Goal: Task Accomplishment & Management: Manage account settings

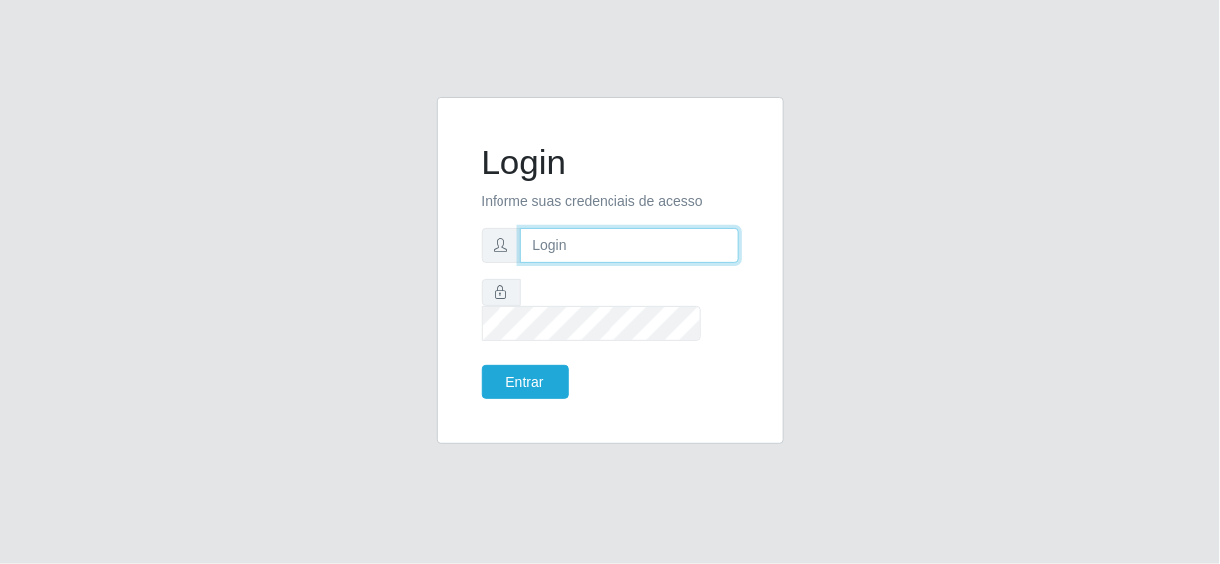
type input "[EMAIL_ADDRESS][DOMAIN_NAME]"
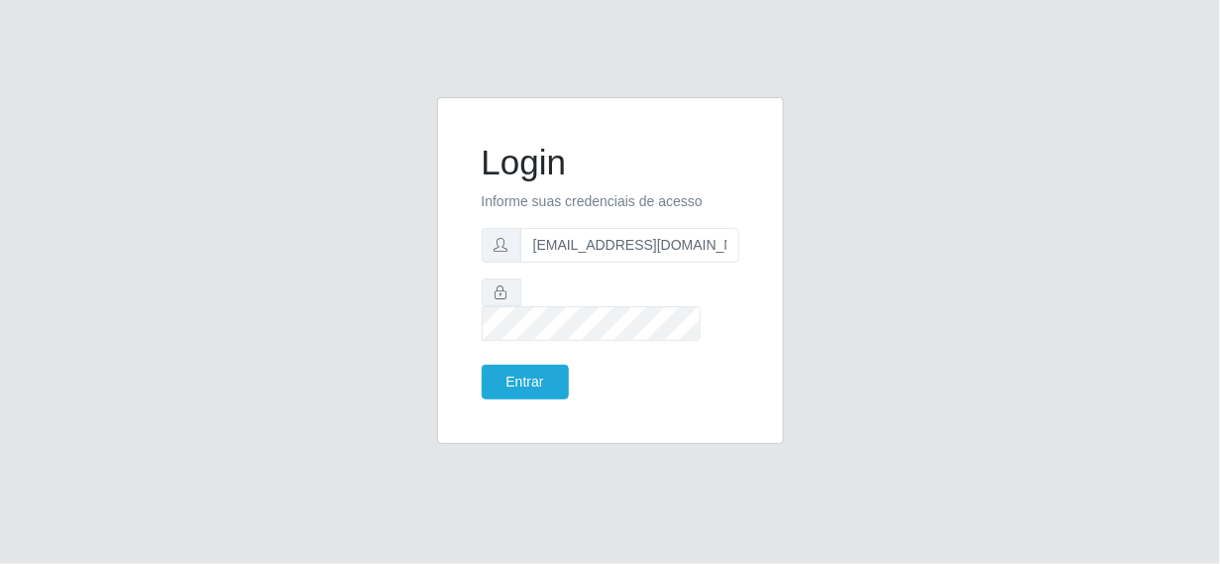
click at [497, 299] on icon at bounding box center [502, 293] width 14 height 14
click at [546, 382] on button "Entrar" at bounding box center [525, 382] width 87 height 35
click at [547, 371] on button "Entrar" at bounding box center [525, 382] width 87 height 35
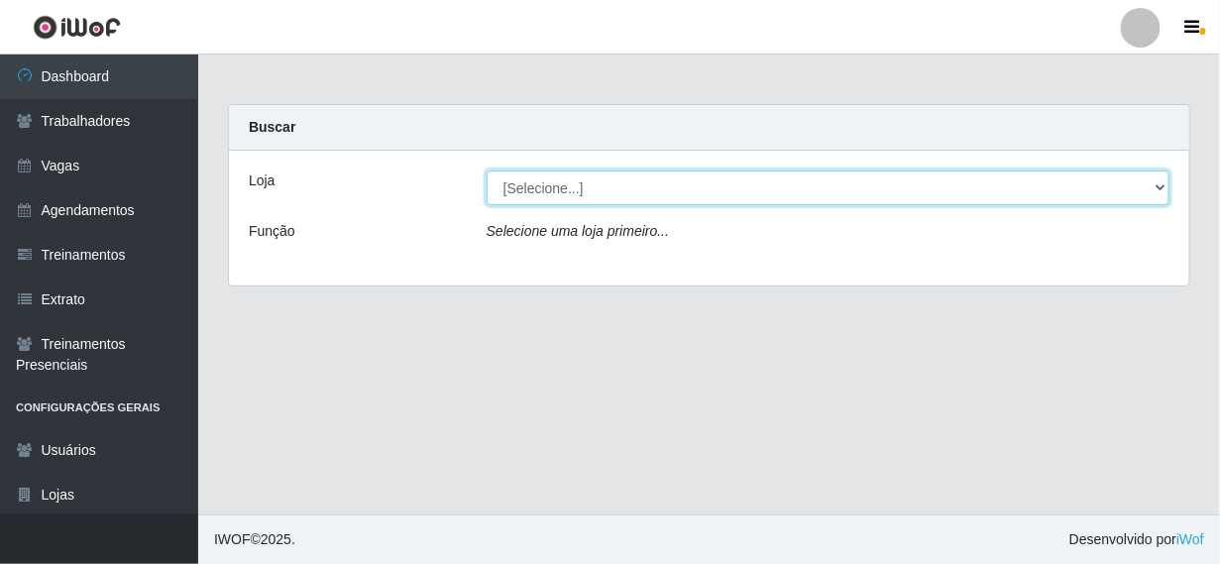
click at [610, 177] on select "[Selecione...] Supermercado Queiroz - [GEOGRAPHIC_DATA]" at bounding box center [828, 188] width 683 height 35
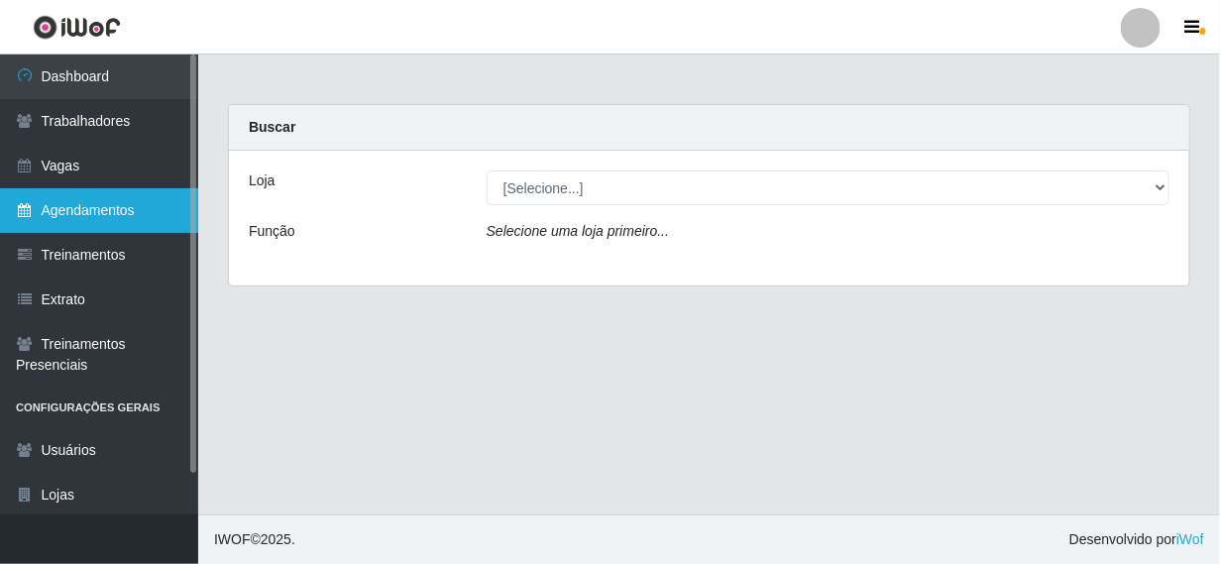
click at [129, 209] on link "Agendamentos" at bounding box center [99, 210] width 198 height 45
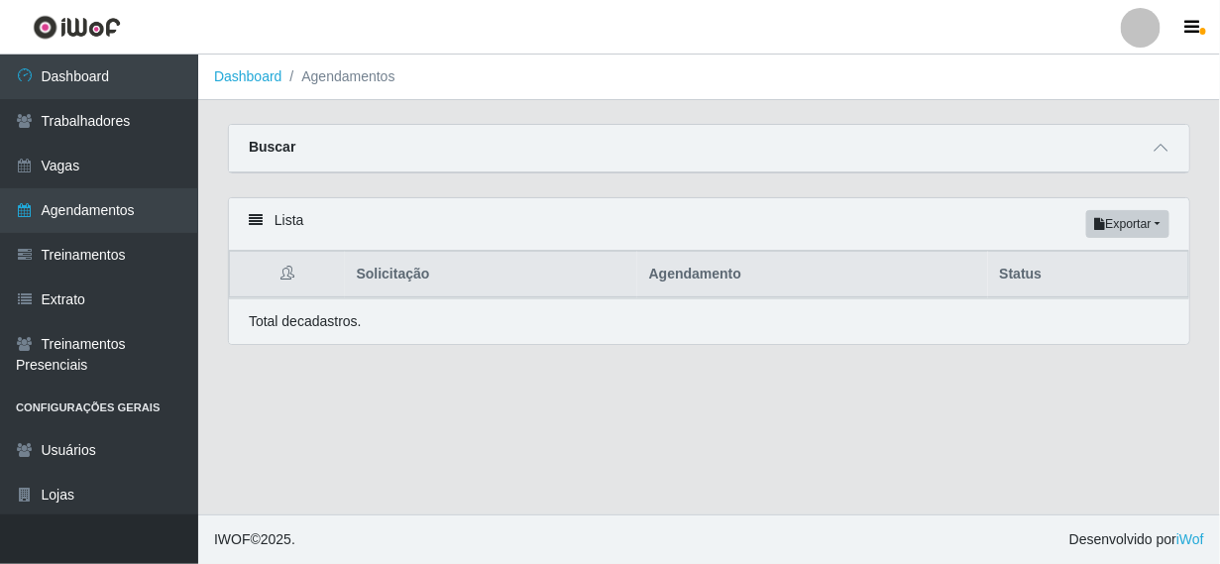
click at [742, 270] on th "Agendamento" at bounding box center [812, 275] width 351 height 47
drag, startPoint x: 277, startPoint y: 149, endPoint x: 336, endPoint y: 80, distance: 90.7
click at [277, 148] on strong "Buscar" at bounding box center [272, 147] width 47 height 16
drag, startPoint x: 347, startPoint y: 65, endPoint x: 310, endPoint y: 79, distance: 39.2
click at [323, 75] on li "Agendamentos" at bounding box center [339, 76] width 113 height 21
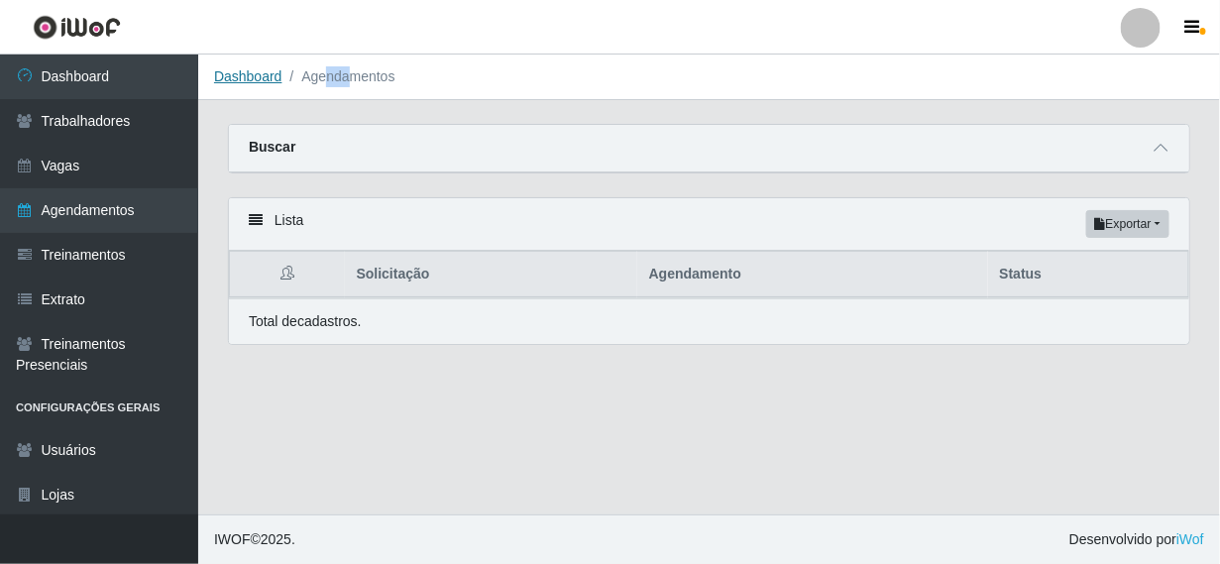
click at [261, 77] on link "Dashboard" at bounding box center [248, 76] width 68 height 16
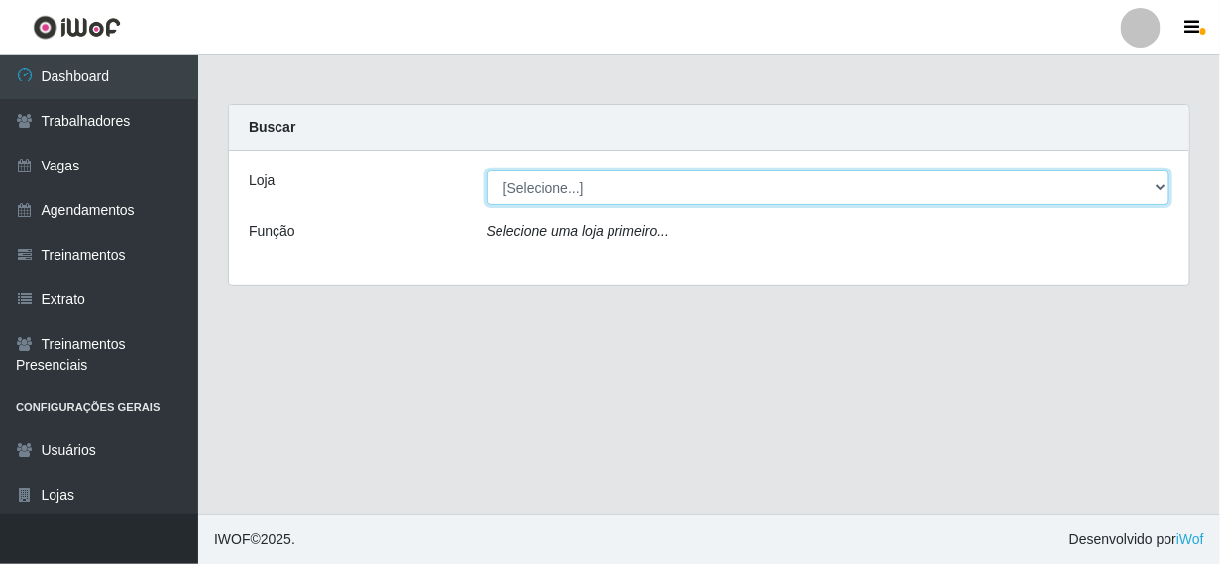
click at [695, 182] on select "[Selecione...] Supermercado Queiroz - [GEOGRAPHIC_DATA]" at bounding box center [828, 188] width 683 height 35
select select "496"
click at [487, 171] on select "[Selecione...] Supermercado Queiroz - [GEOGRAPHIC_DATA]" at bounding box center [828, 188] width 683 height 35
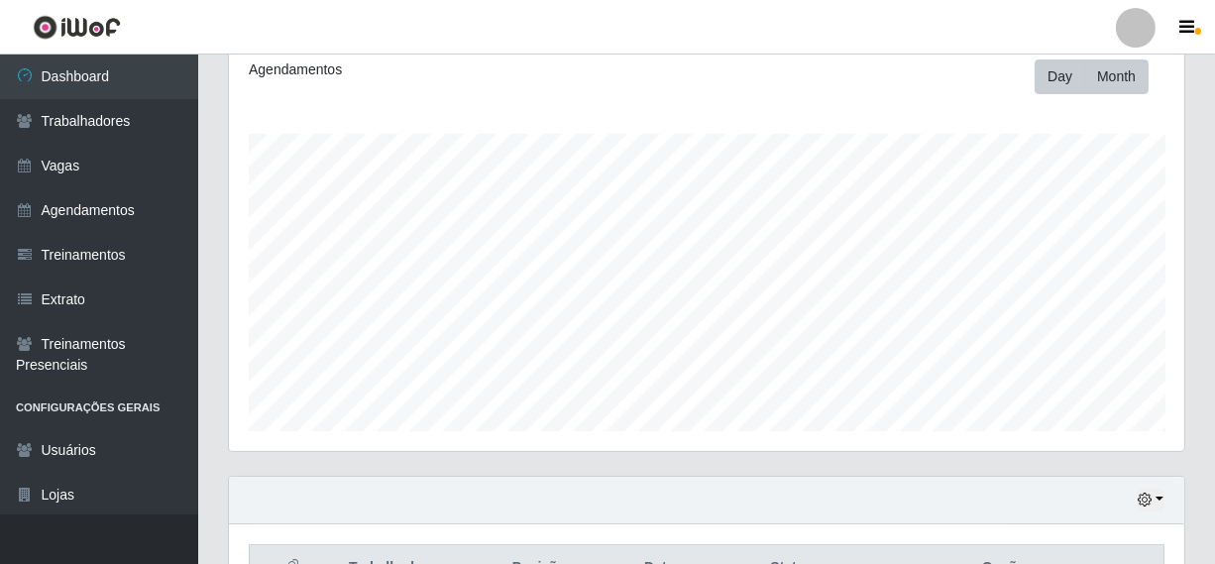
scroll to position [395, 0]
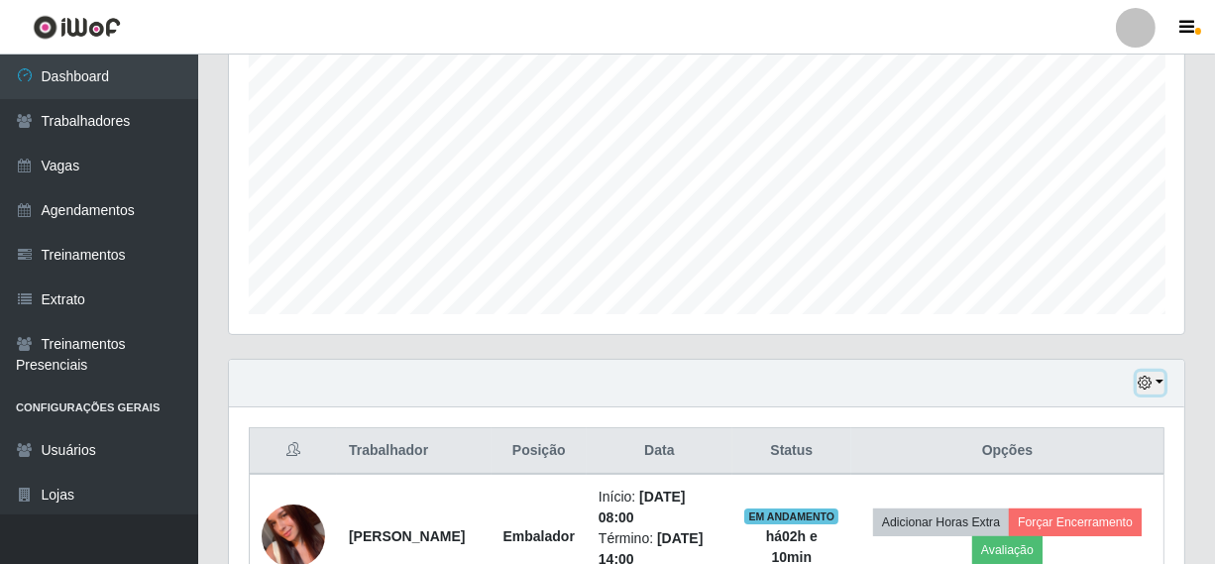
click at [1160, 375] on button "button" at bounding box center [1151, 383] width 28 height 23
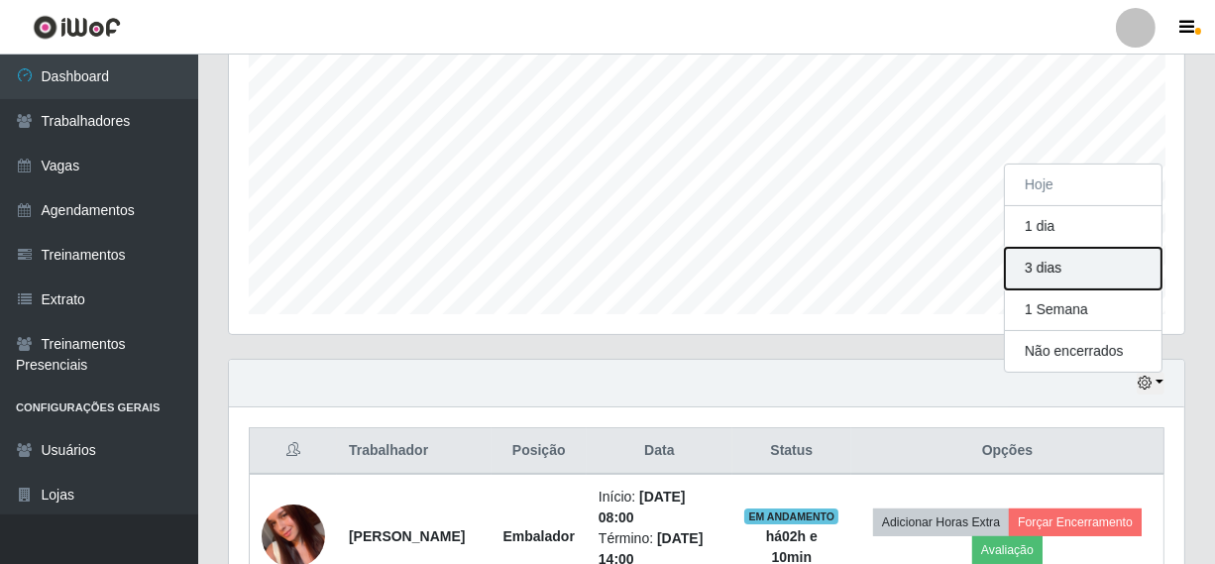
click at [1063, 261] on button "3 dias" at bounding box center [1083, 269] width 157 height 42
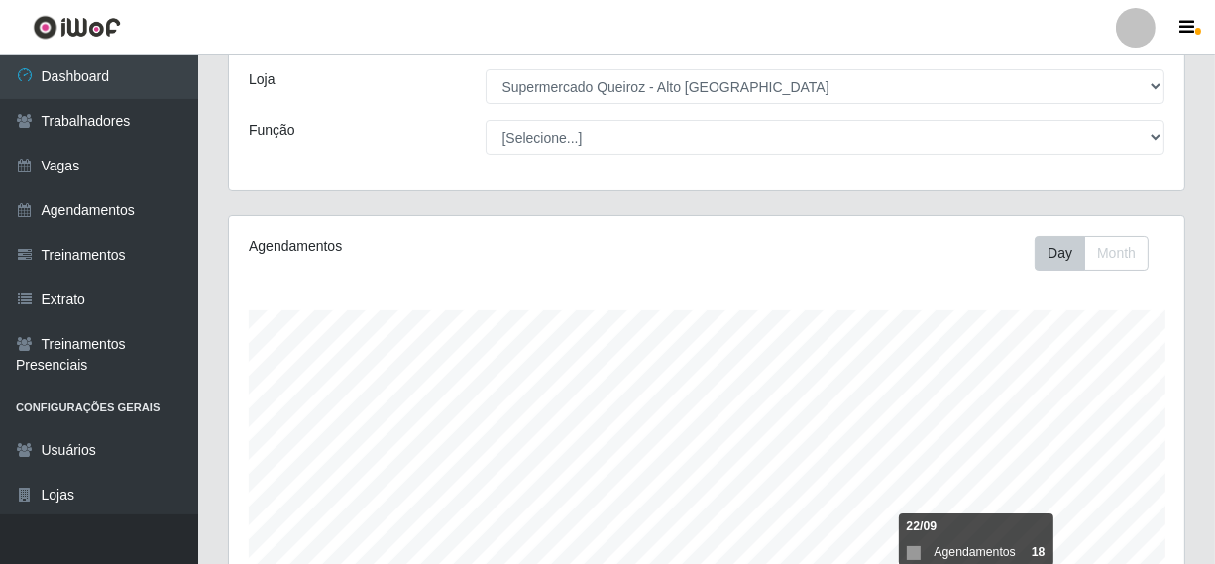
scroll to position [0, 0]
